Goal: Check status: Check status

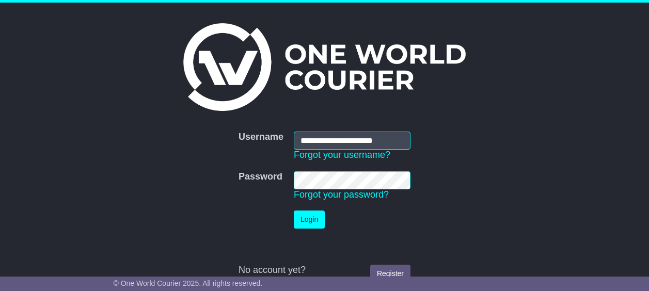
click at [309, 217] on button "Login" at bounding box center [309, 220] width 31 height 18
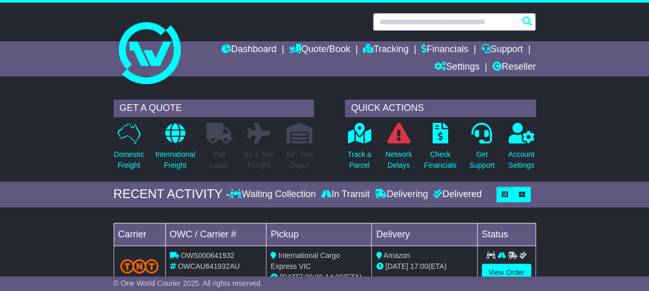
drag, startPoint x: 450, startPoint y: 22, endPoint x: 456, endPoint y: 19, distance: 6.7
click at [452, 22] on input "text" at bounding box center [454, 22] width 163 height 18
paste input "**********"
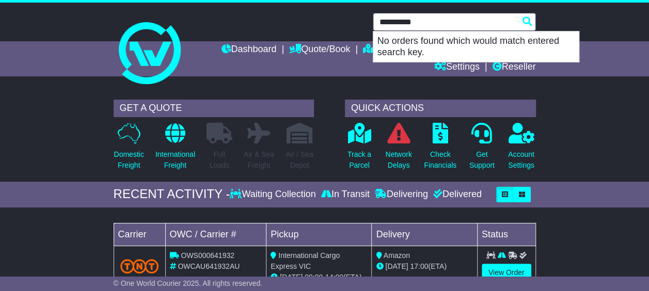
click at [452, 23] on input "**********" at bounding box center [454, 22] width 163 height 18
type input "**********"
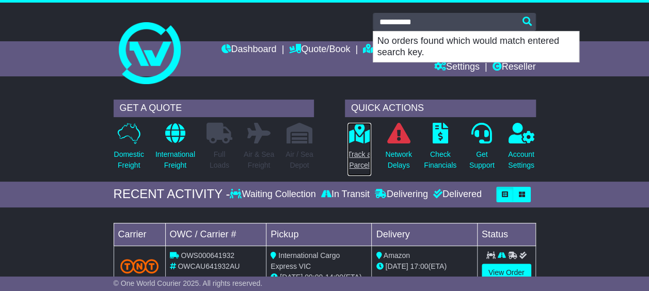
click at [353, 157] on p "Track a Parcel" at bounding box center [359, 160] width 24 height 22
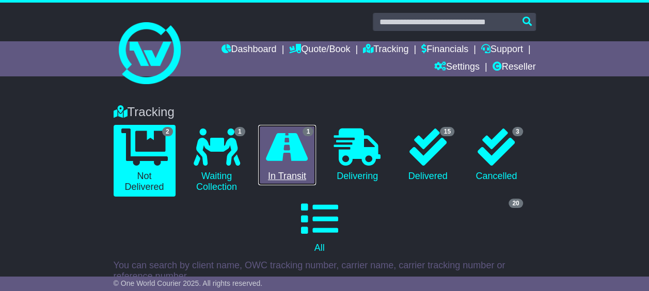
click at [309, 176] on link "1 In Transit" at bounding box center [287, 155] width 58 height 61
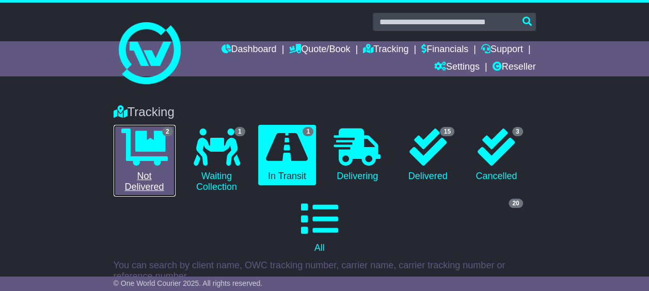
click at [158, 177] on link "2 Not Delivered" at bounding box center [145, 161] width 62 height 72
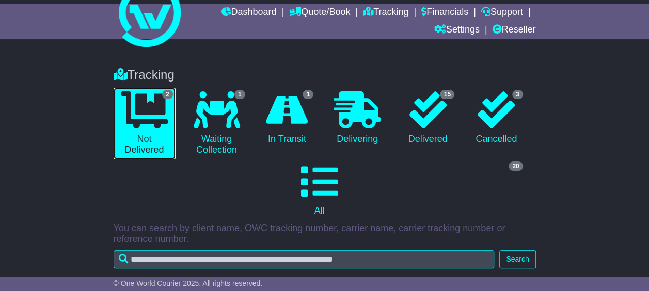
scroll to position [36, 0]
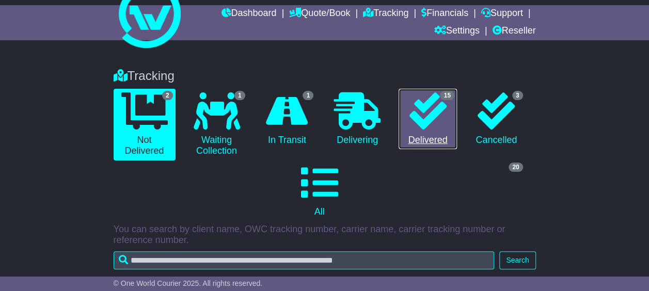
click at [424, 116] on icon at bounding box center [427, 110] width 37 height 37
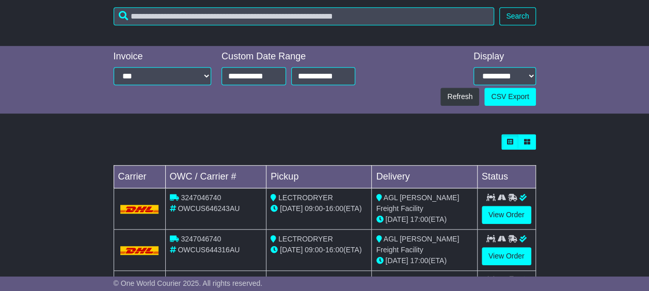
scroll to position [294, 0]
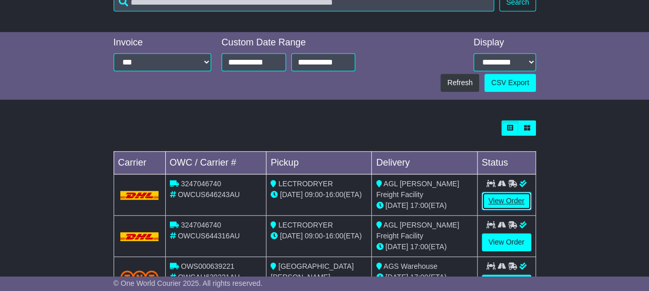
click at [499, 197] on link "View Order" at bounding box center [507, 201] width 50 height 18
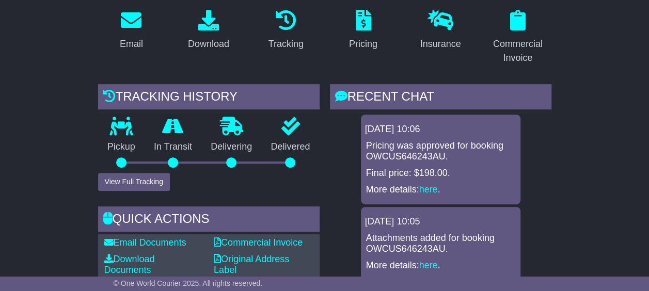
scroll to position [258, 0]
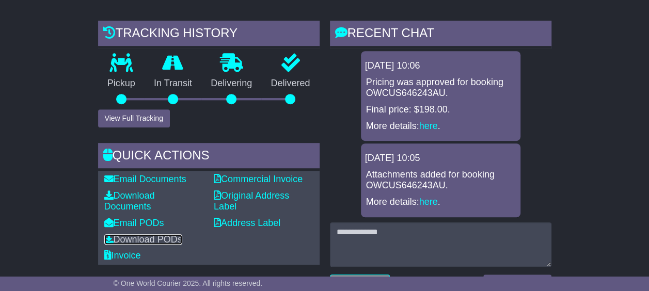
click at [160, 238] on link "Download PODs" at bounding box center [143, 239] width 78 height 10
click at [128, 253] on link "Invoice" at bounding box center [122, 255] width 37 height 10
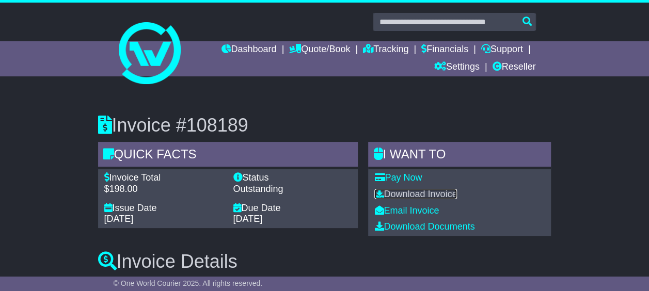
click at [426, 192] on link "Download Invoice" at bounding box center [415, 194] width 83 height 10
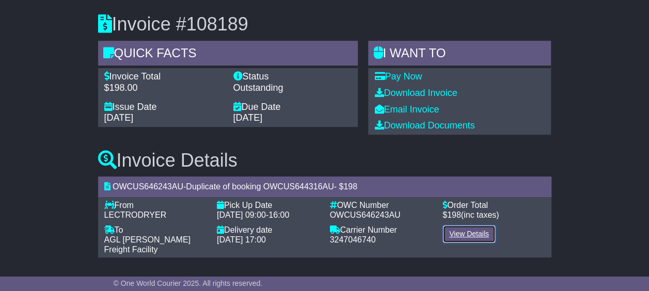
click at [464, 231] on link "View Details" at bounding box center [468, 234] width 53 height 18
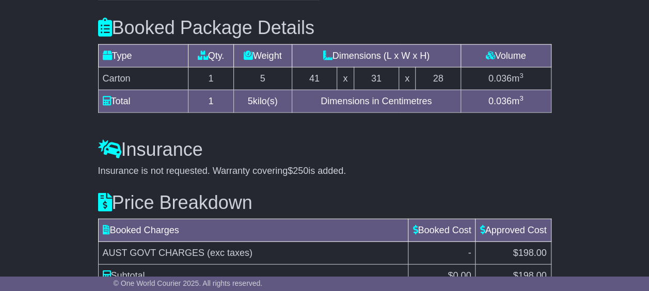
scroll to position [1199, 0]
